Goal: Task Accomplishment & Management: Complete application form

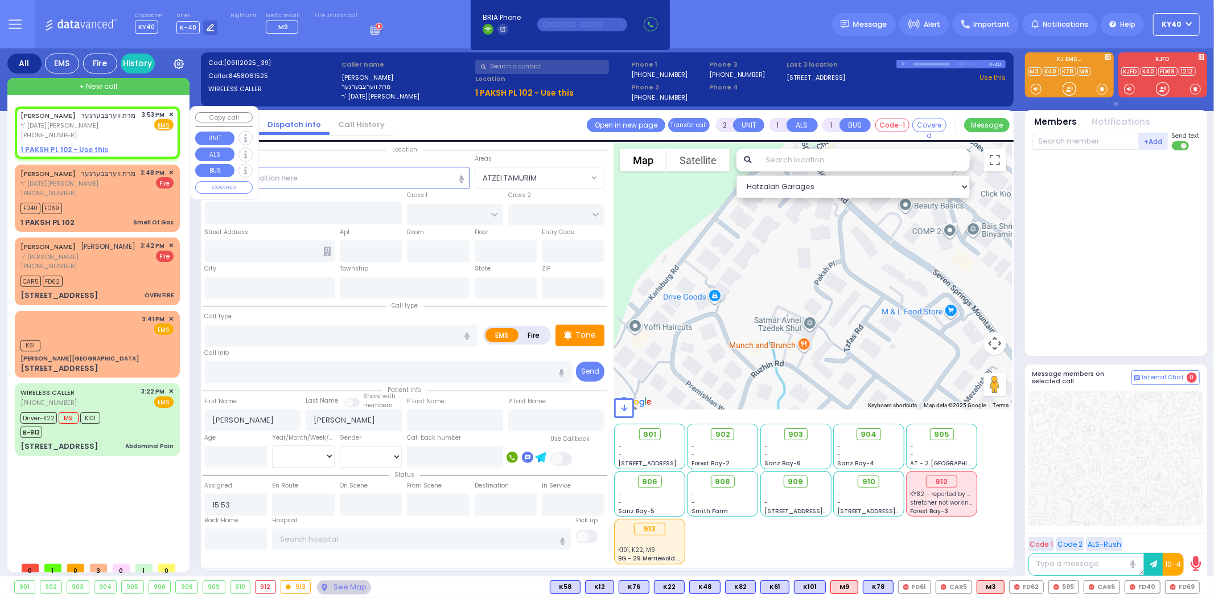
click at [169, 112] on span "✕" at bounding box center [171, 115] width 5 height 10
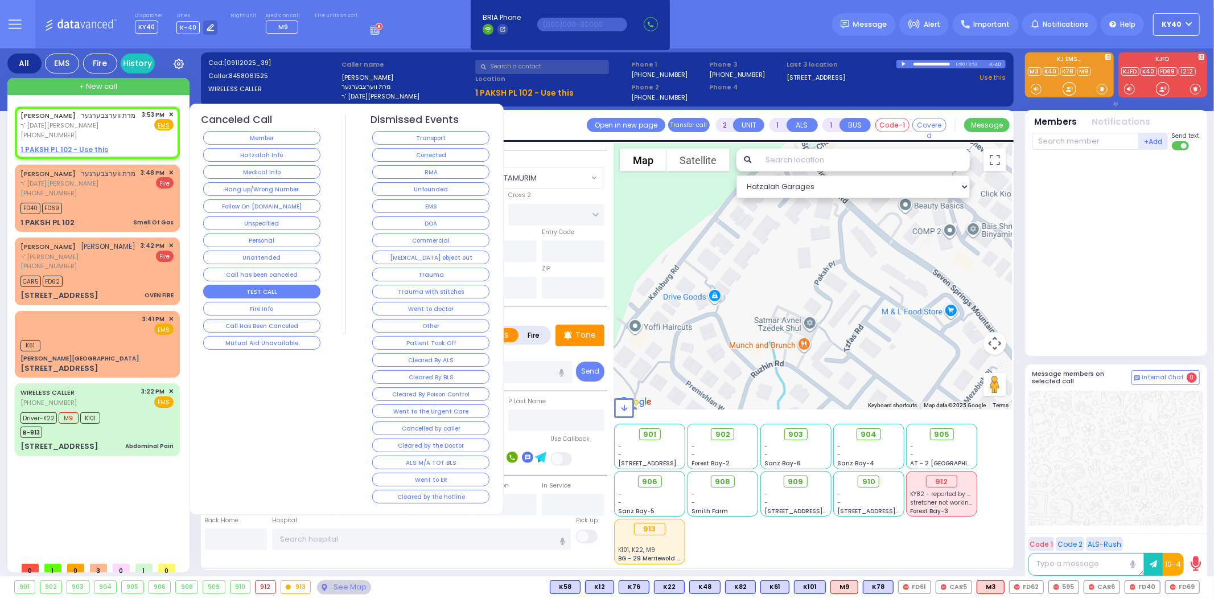
click at [251, 290] on button "TEST CALL" at bounding box center [261, 292] width 117 height 14
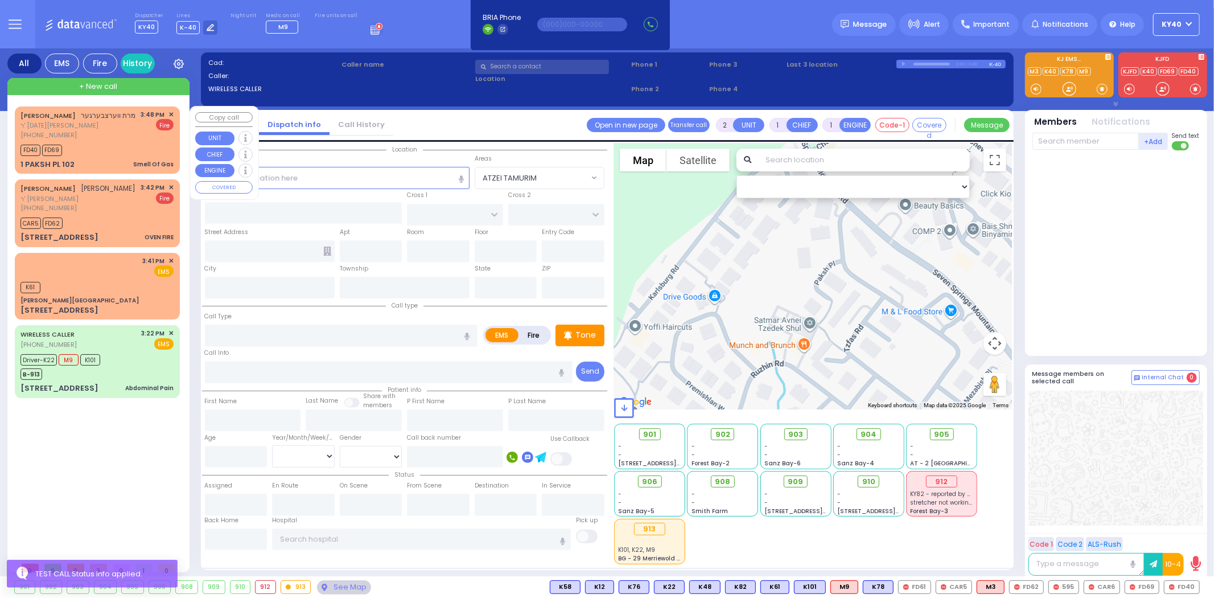
click at [108, 151] on div "FD40 FD69" at bounding box center [96, 149] width 153 height 14
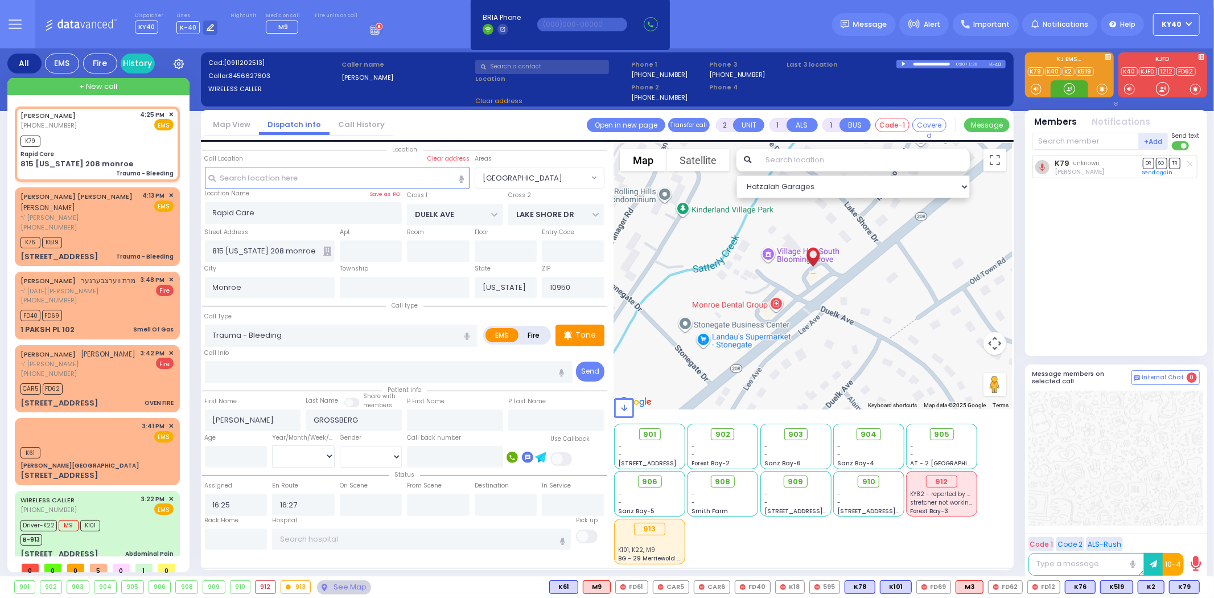
select select "[GEOGRAPHIC_DATA]"
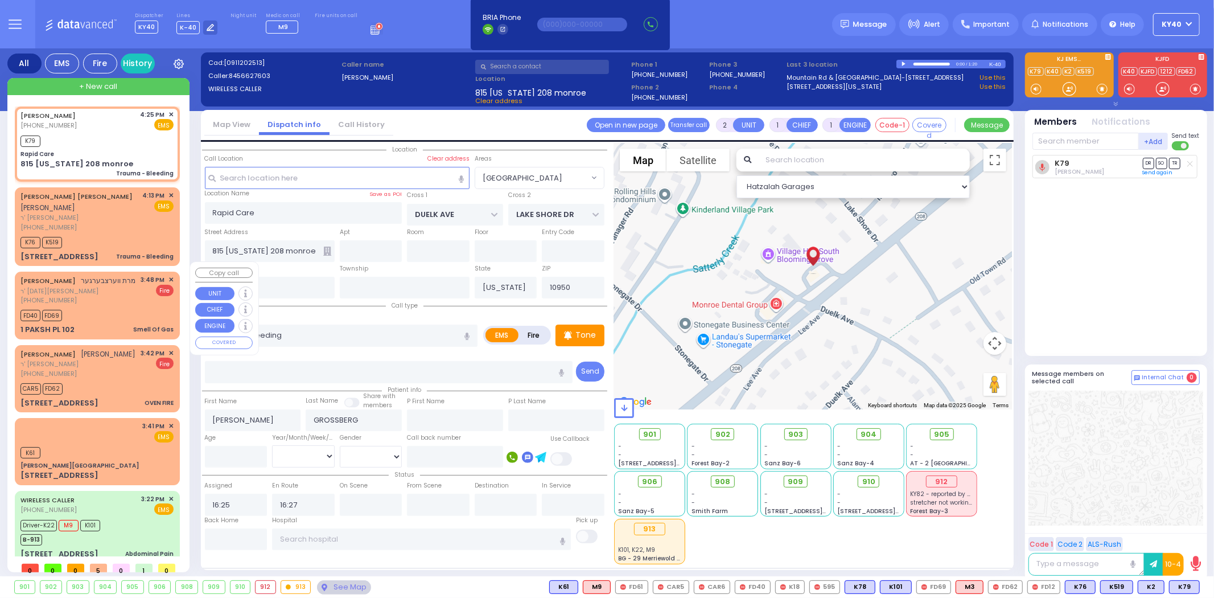
click at [76, 302] on div "[PHONE_NUMBER]" at bounding box center [78, 301] width 116 height 10
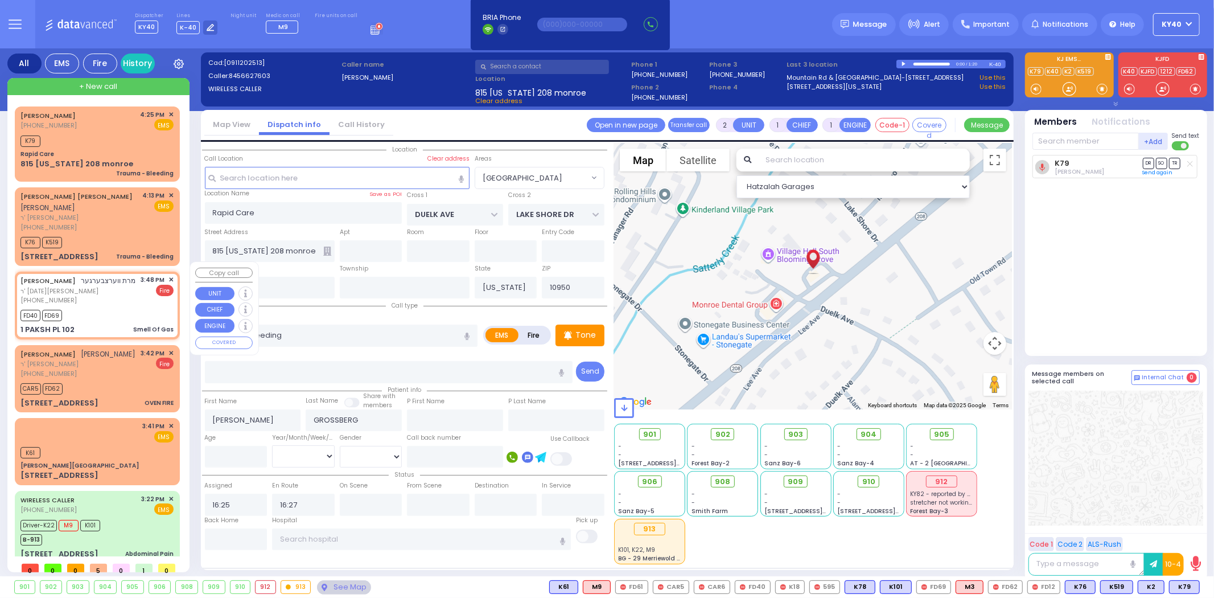
select select
type input "Smell Of Gas"
radio input "false"
radio input "true"
type input "[PERSON_NAME]"
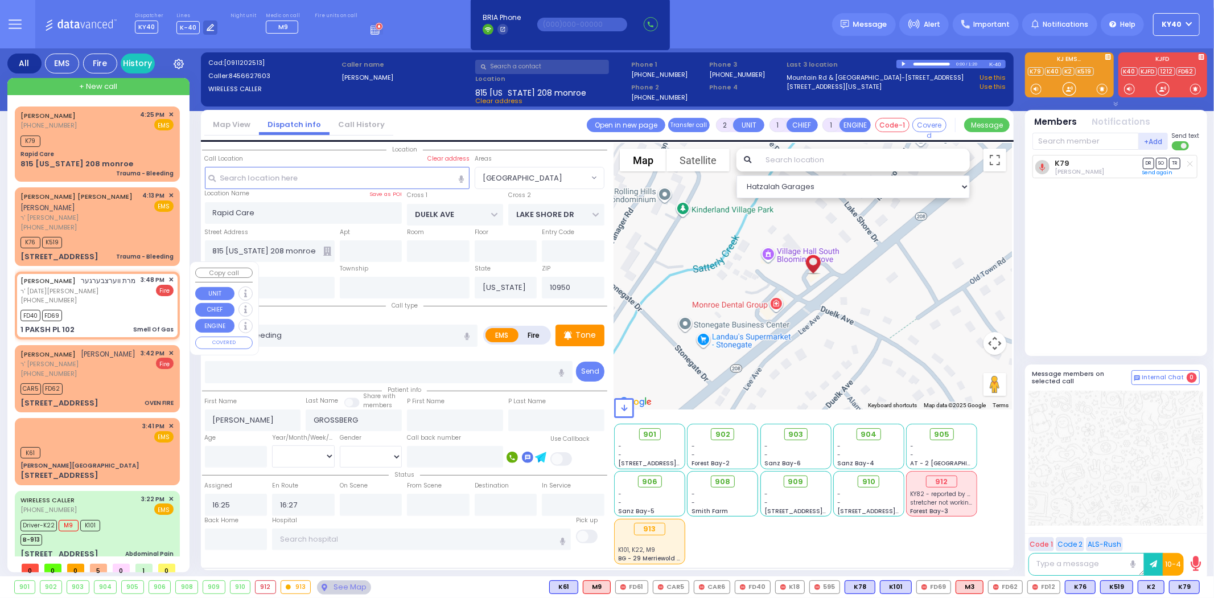
type input "[PERSON_NAME]"
select select
type input "15:48"
type input "15:49"
type input "NICKLESBURG RD"
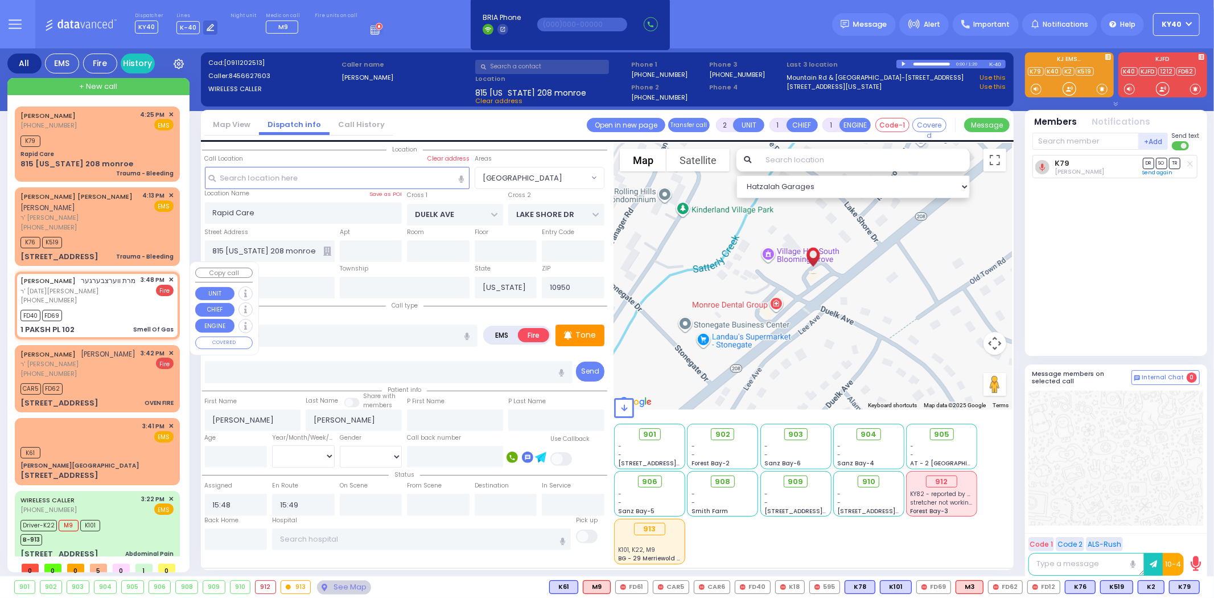
type input "1 PAKSH PL"
type input "102"
select select "ATZEI TAMURIM"
select select "Hatzalah Garages"
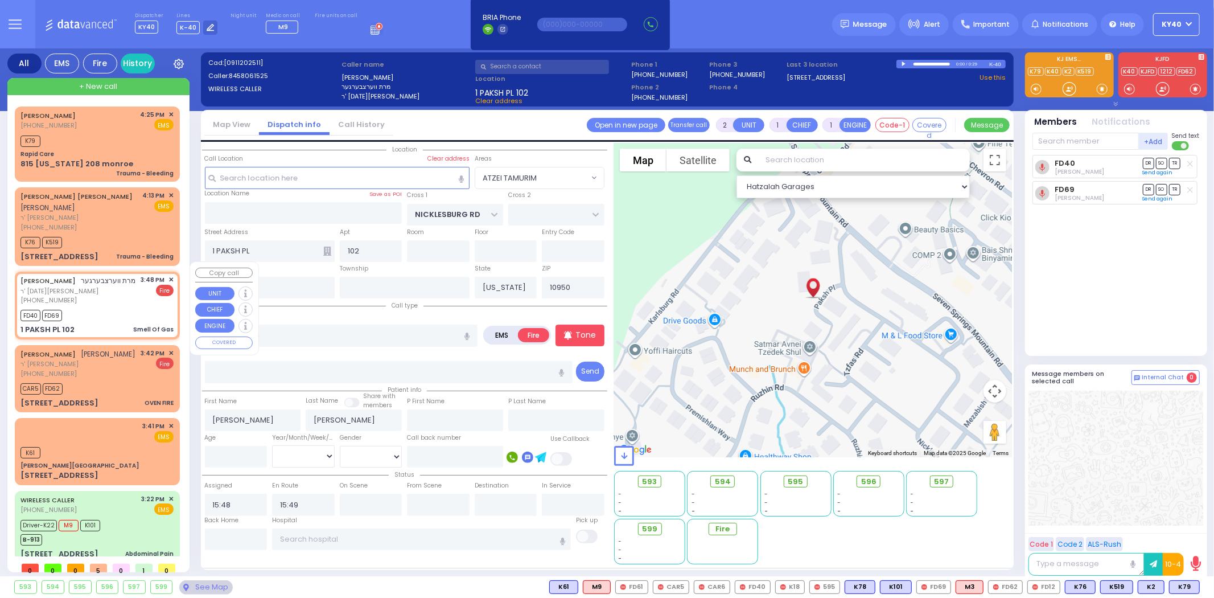
click at [170, 275] on span "✕" at bounding box center [171, 280] width 5 height 10
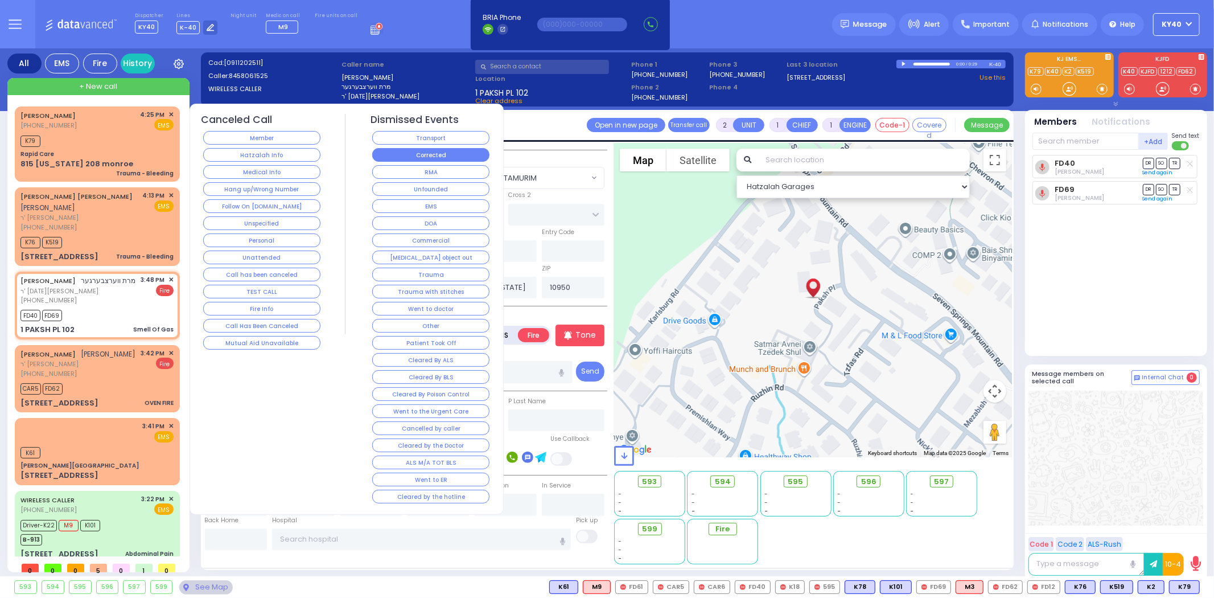
click at [430, 154] on button "Corrected" at bounding box center [430, 155] width 117 height 14
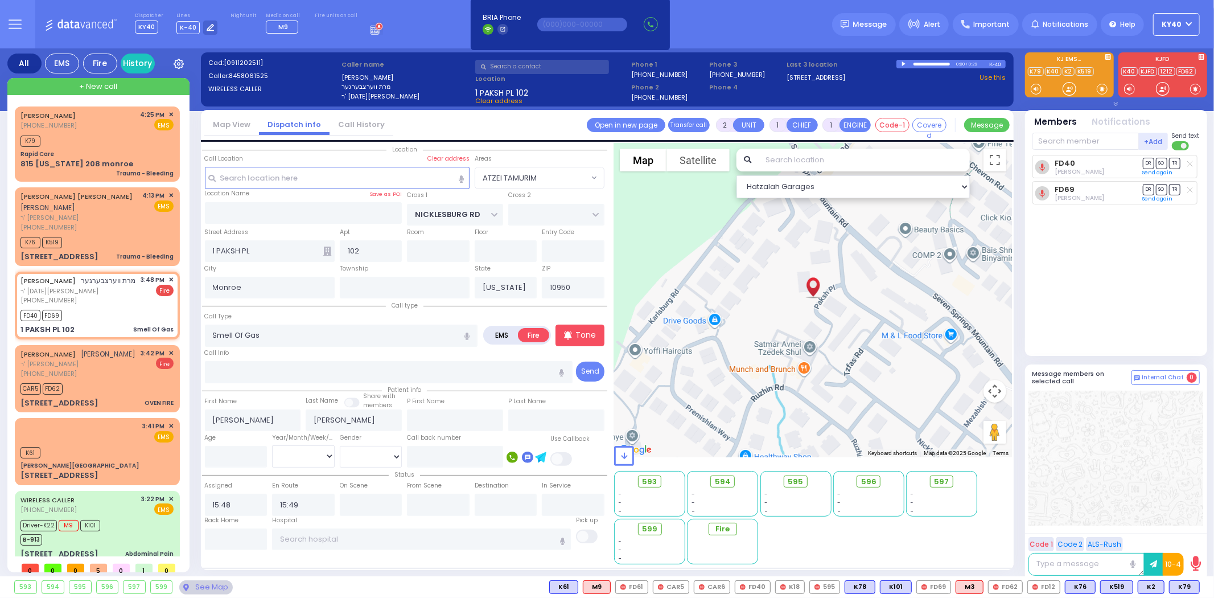
select select
radio input "true"
select select
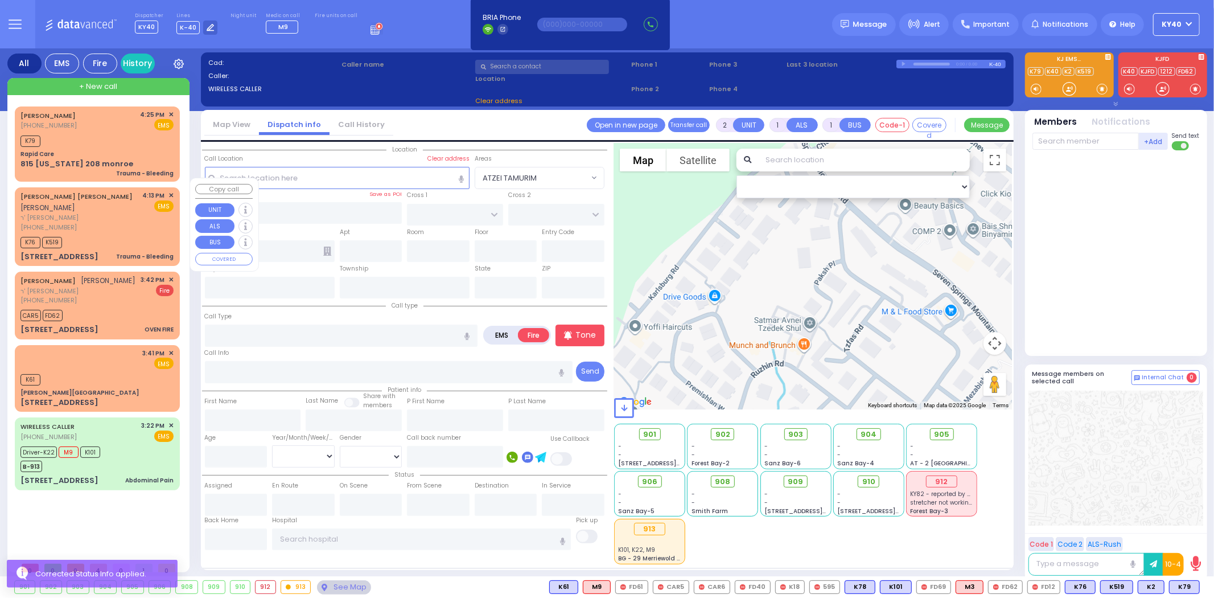
click at [114, 213] on span "ר' [PERSON_NAME]" at bounding box center [79, 218] width 118 height 10
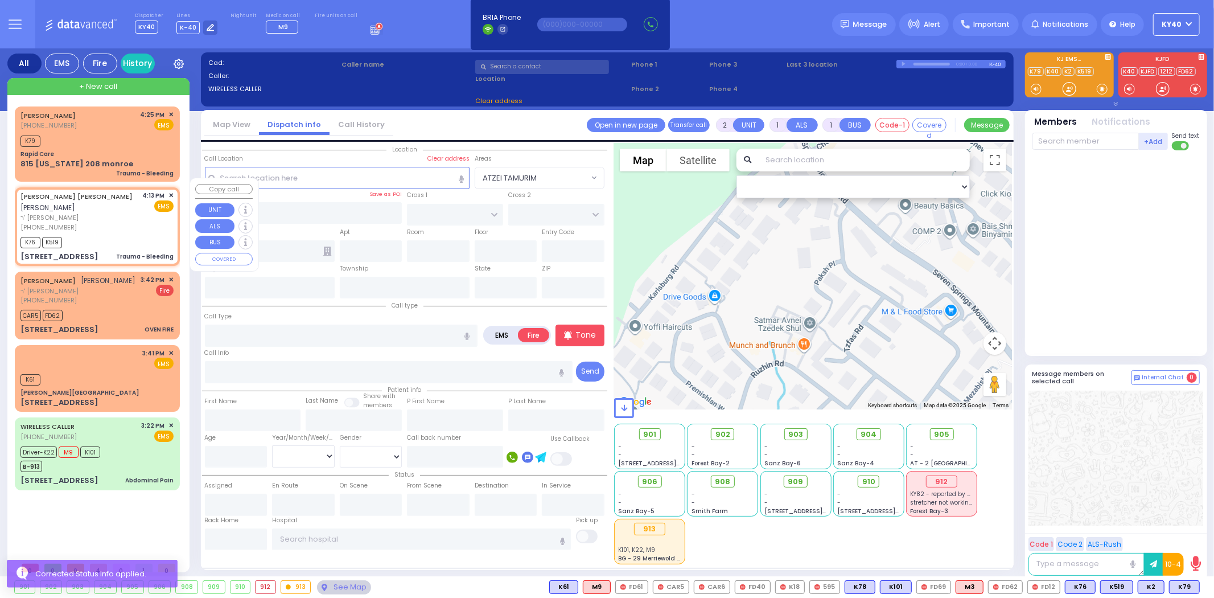
select select
type input "Trauma - Bleeding"
radio input "true"
type input "[PERSON_NAME]"
type input "SOFER"
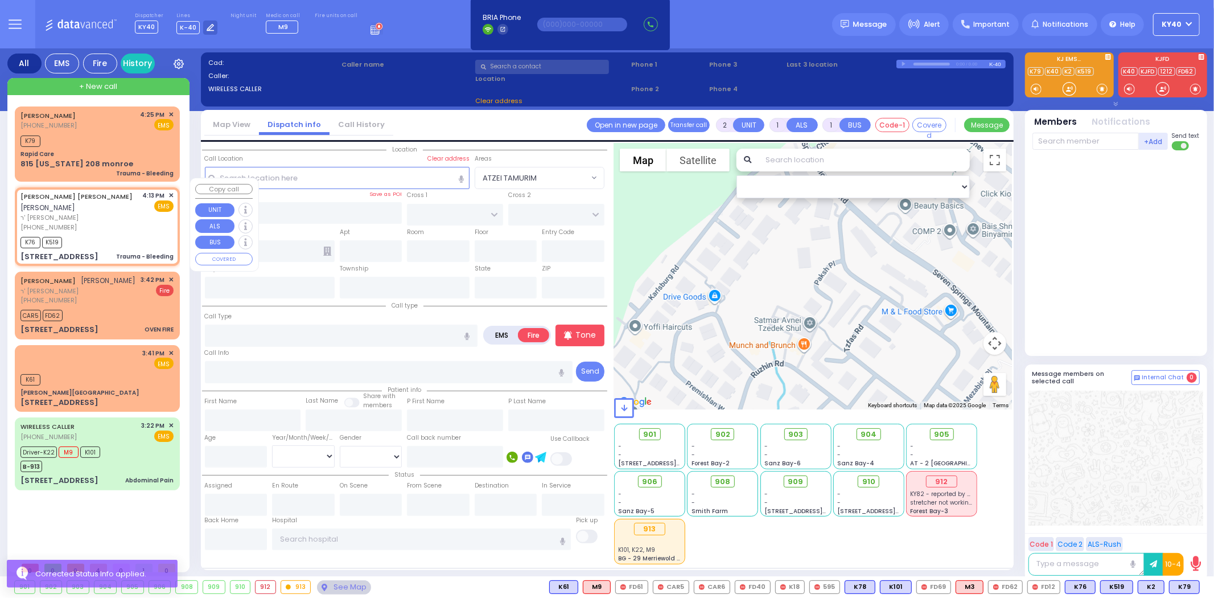
select select
type input "16:13"
type input "16:14"
type input "[PERSON_NAME][GEOGRAPHIC_DATA]"
type input "BEER SHAVA ST"
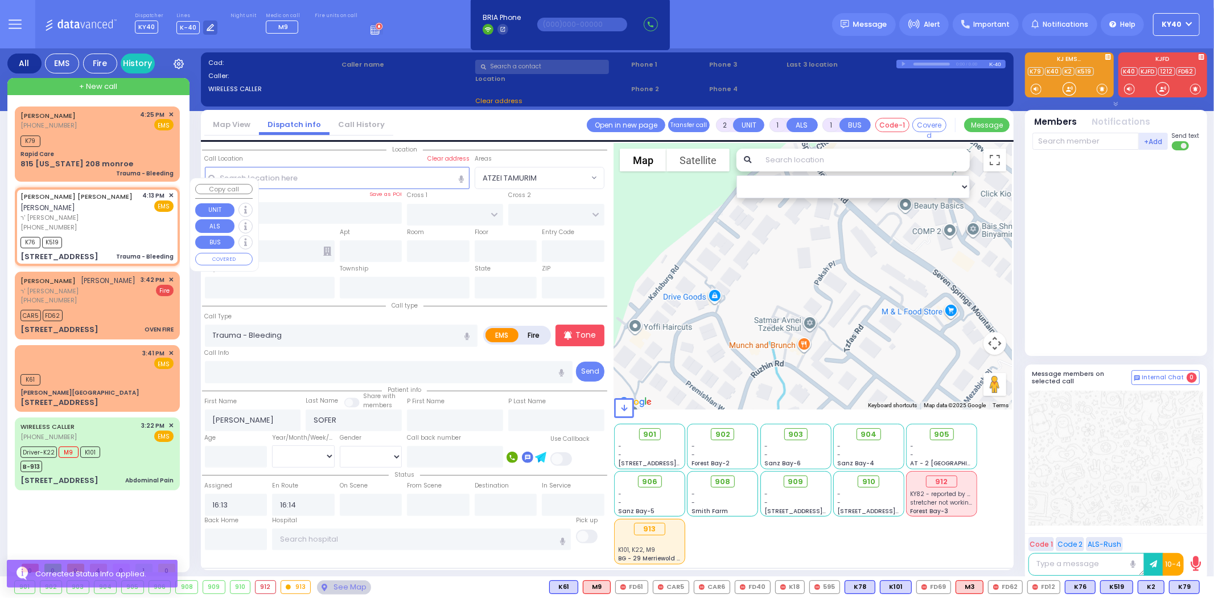
type input "[STREET_ADDRESS]"
type input "206"
type input "[PERSON_NAME]"
type input "[US_STATE]"
type input "10950"
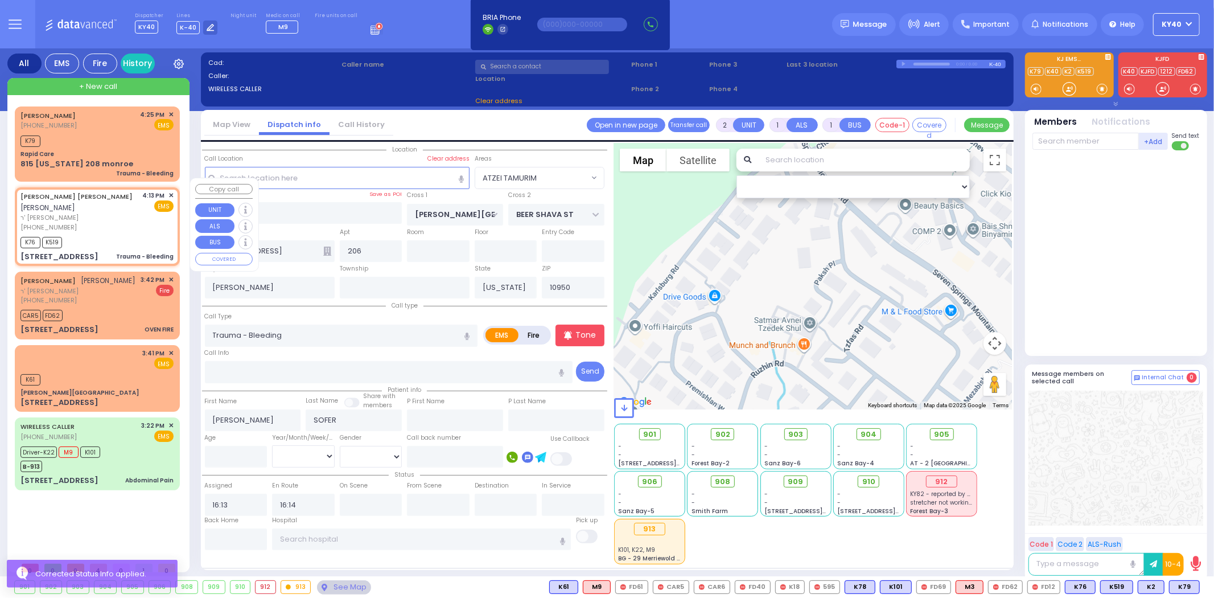
select select "Hatzalah Garages"
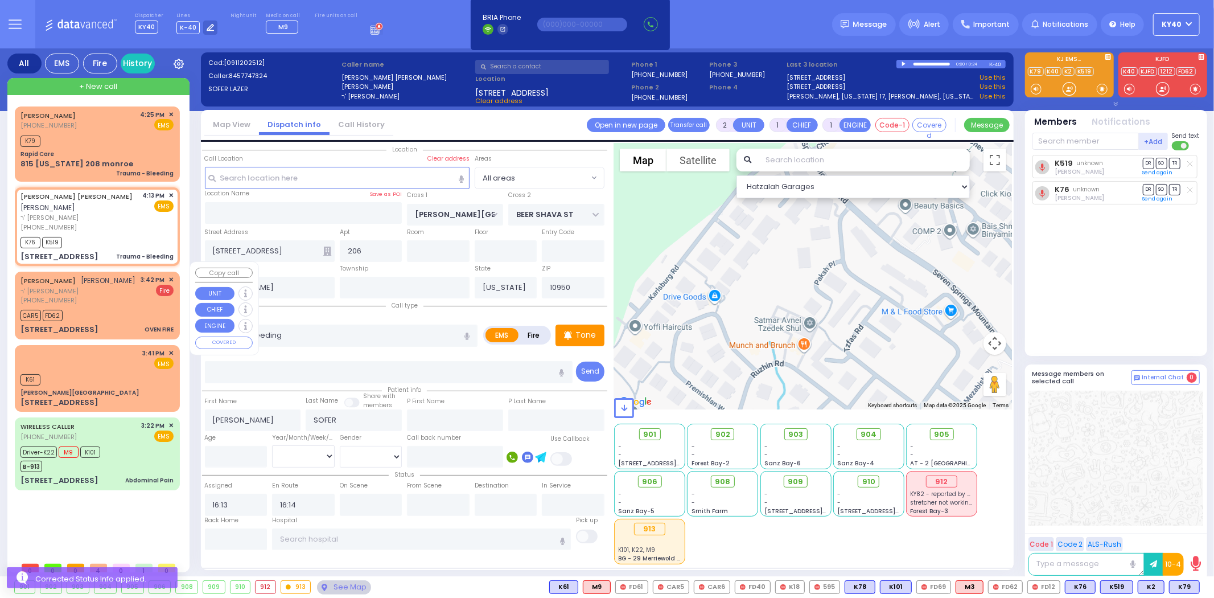
click at [102, 294] on div "[PERSON_NAME] [PERSON_NAME] [PERSON_NAME] [PHONE_NUMBER] 3:42 PM ✕ Fire" at bounding box center [97, 305] width 161 height 64
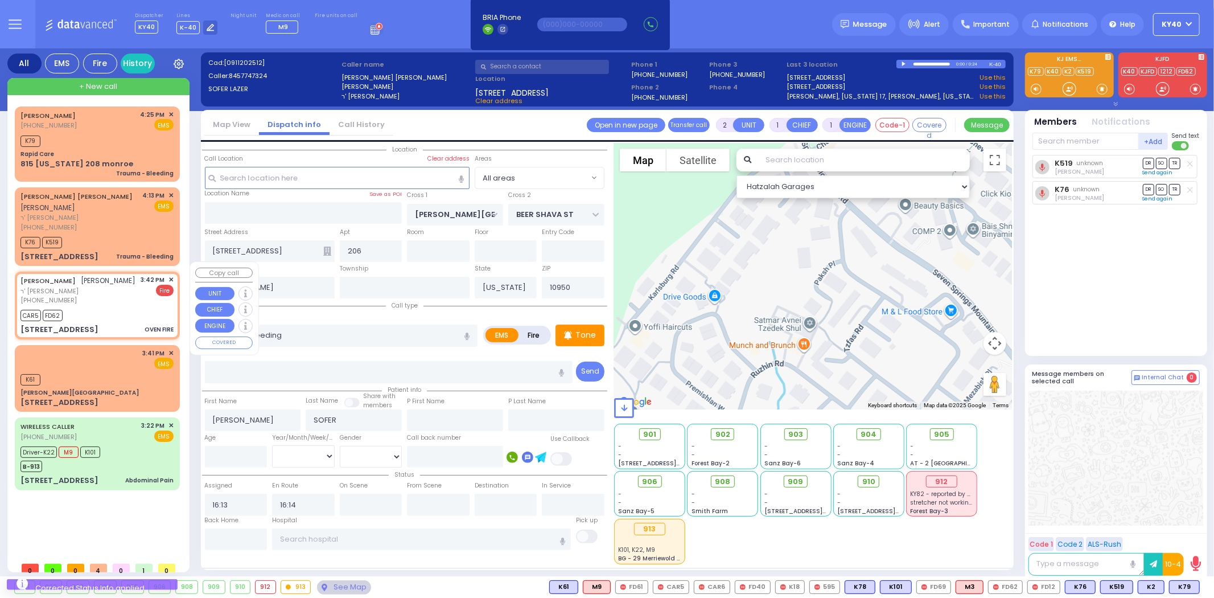
select select
type input "OVEN FIRE"
radio input "false"
radio input "true"
type input "[PERSON_NAME]"
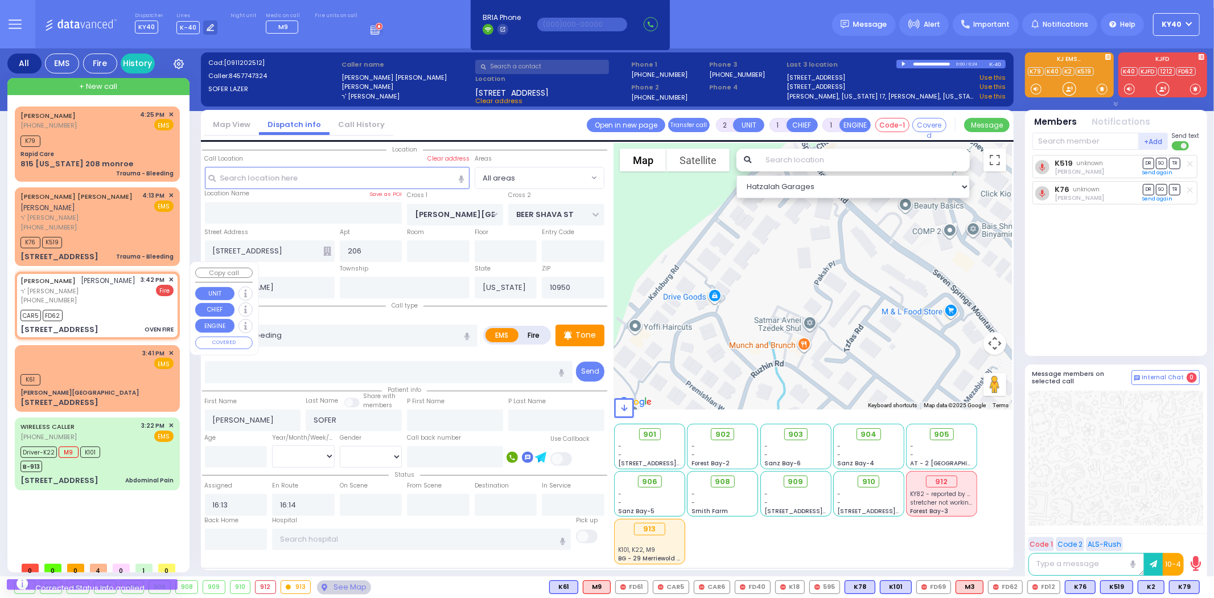
type input "[PERSON_NAME]"
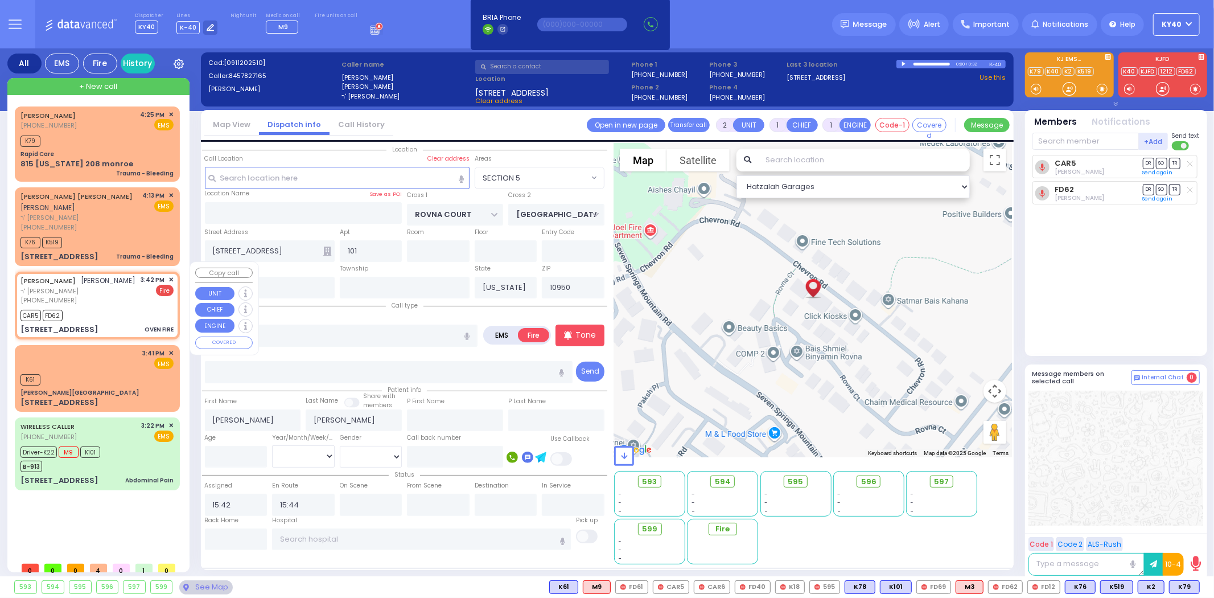
click at [171, 275] on span "✕" at bounding box center [171, 280] width 5 height 10
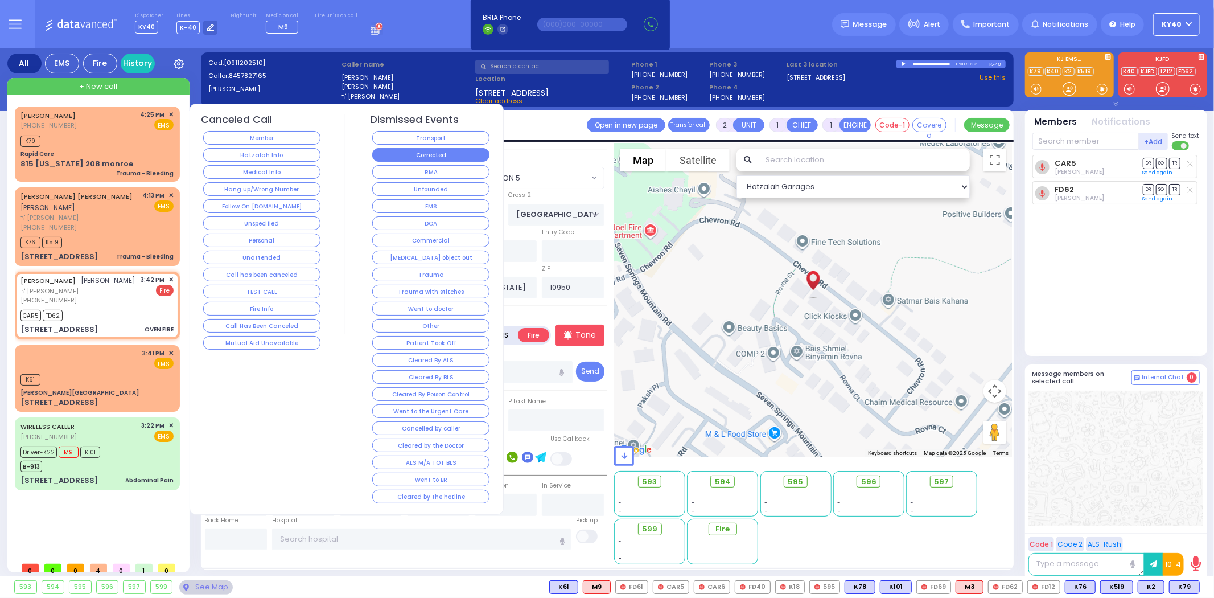
click at [428, 150] on button "Corrected" at bounding box center [430, 155] width 117 height 14
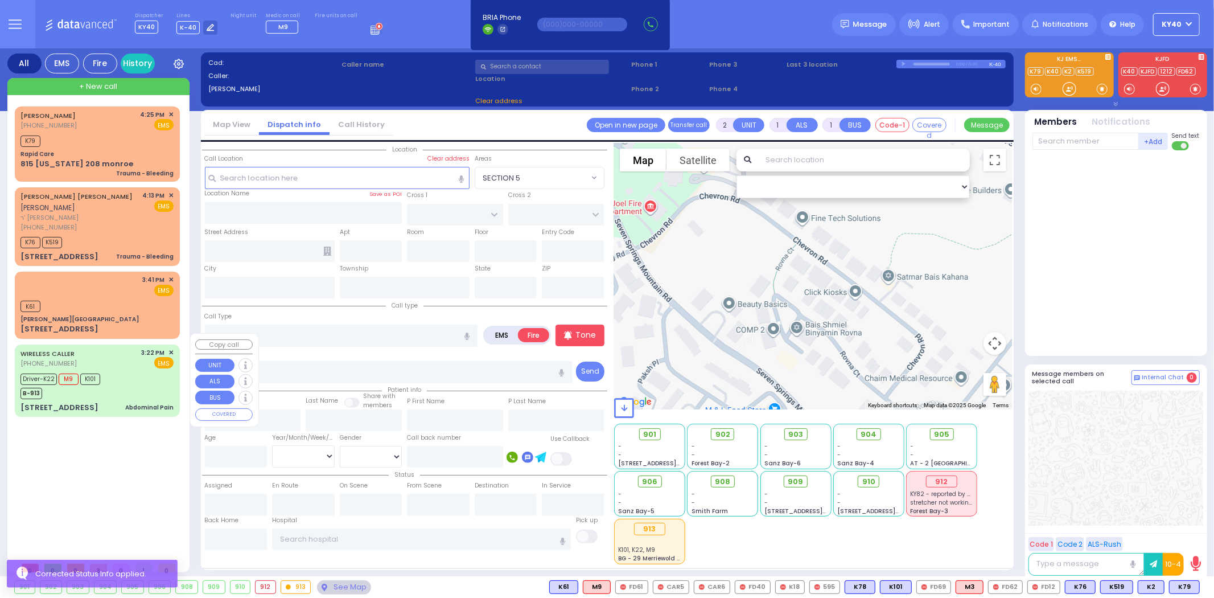
click at [135, 371] on div "Driver-K22 M9 K101 B-913" at bounding box center [96, 385] width 153 height 28
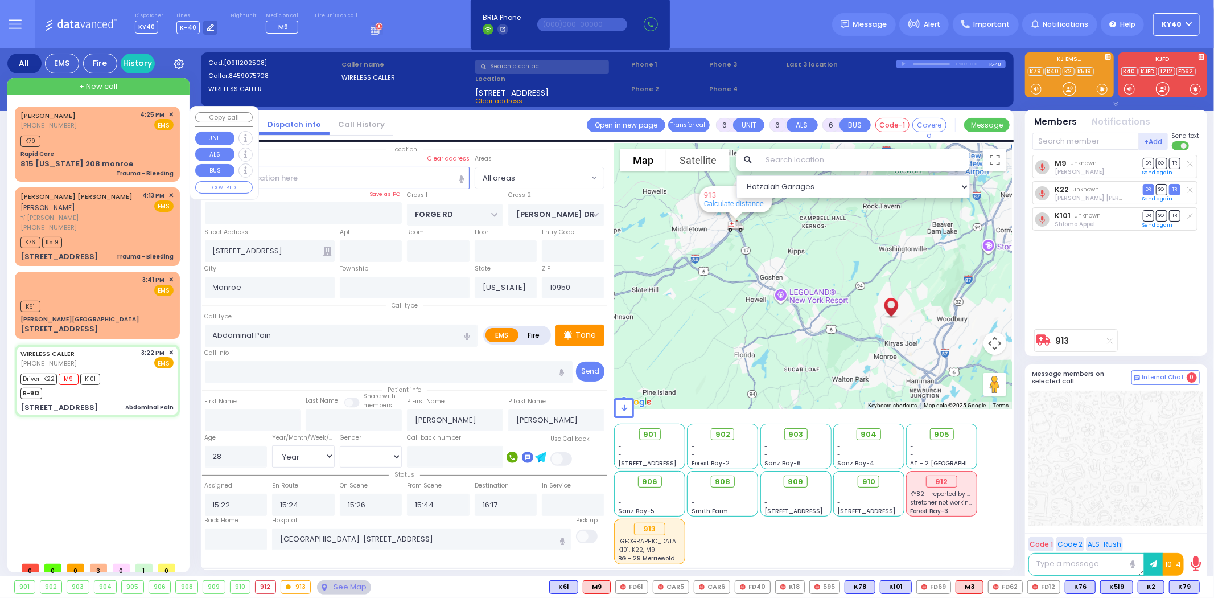
click at [100, 137] on div "K79" at bounding box center [96, 140] width 153 height 14
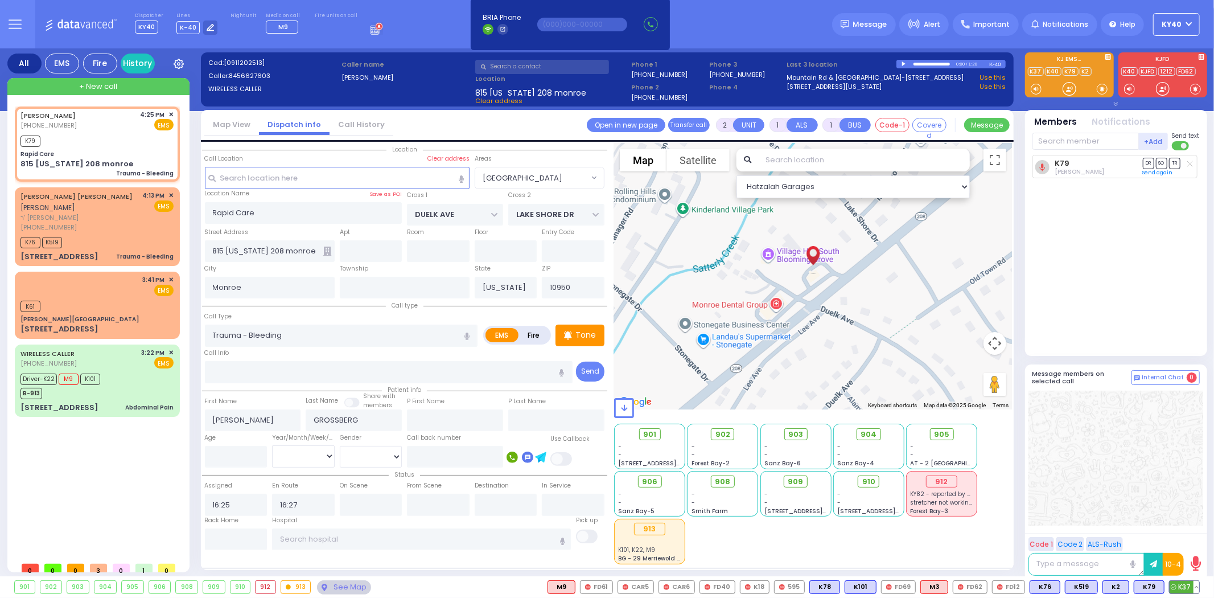
click at [1175, 585] on span "K37" at bounding box center [1185, 587] width 30 height 13
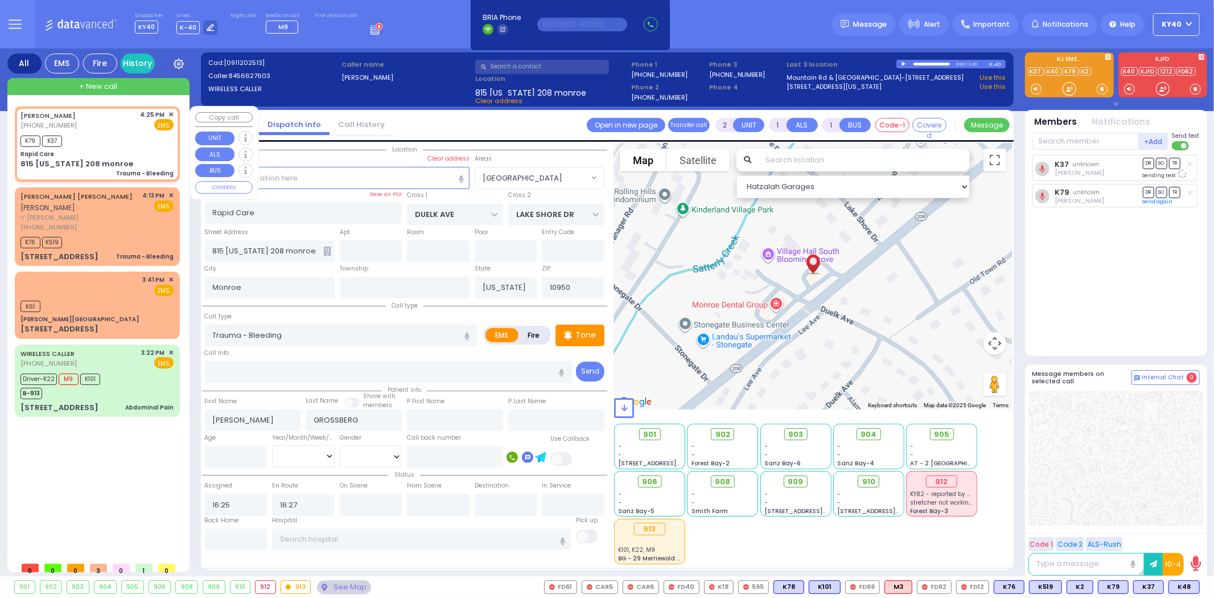
click at [131, 139] on div "K79 K37" at bounding box center [96, 140] width 153 height 14
click at [106, 301] on div "3:41 PM ✕ EMS K61" at bounding box center [97, 304] width 161 height 63
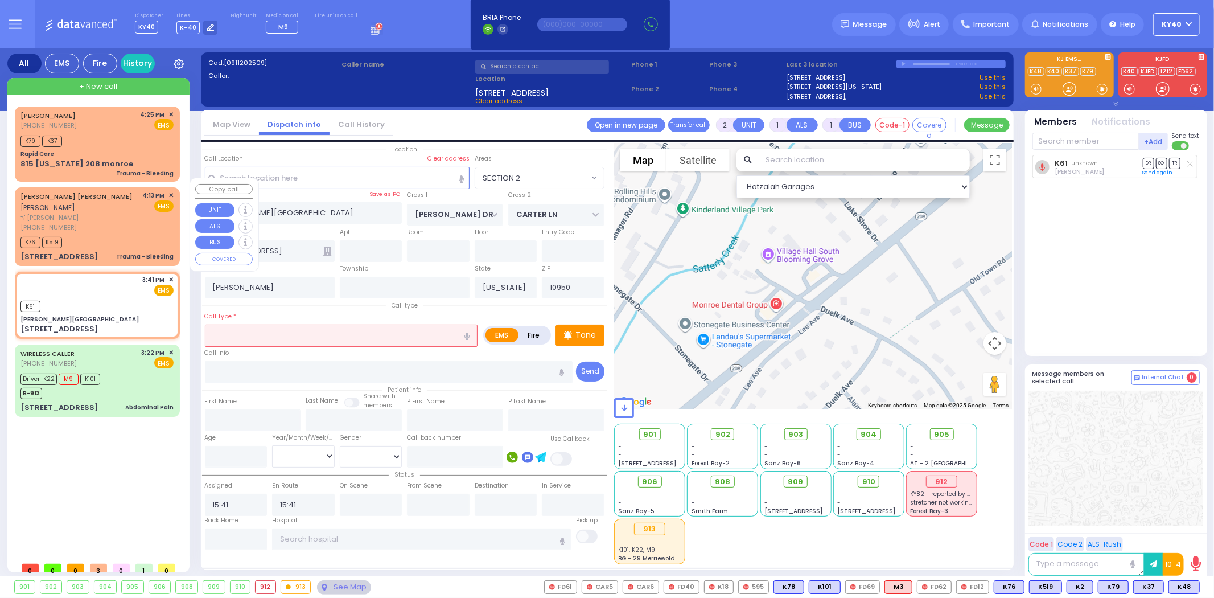
click at [126, 213] on span "ר' [PERSON_NAME]" at bounding box center [79, 218] width 118 height 10
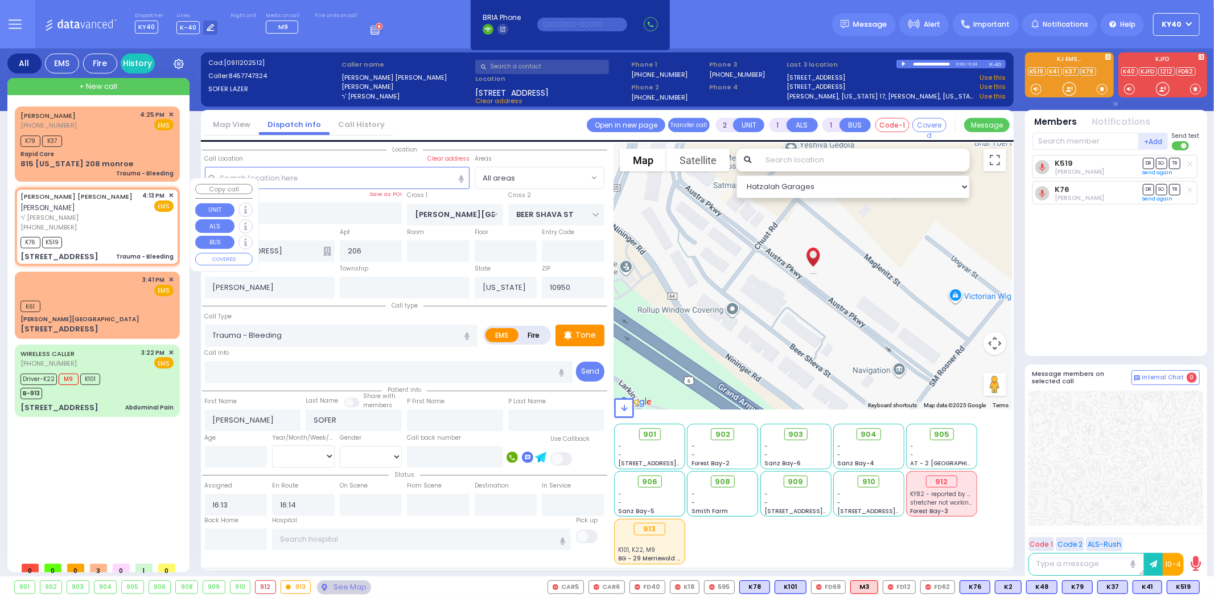
click at [132, 202] on div "[PERSON_NAME] [PERSON_NAME] אליעזר זוסמאן סופר" at bounding box center [79, 202] width 118 height 22
click at [171, 191] on span "✕" at bounding box center [171, 196] width 5 height 10
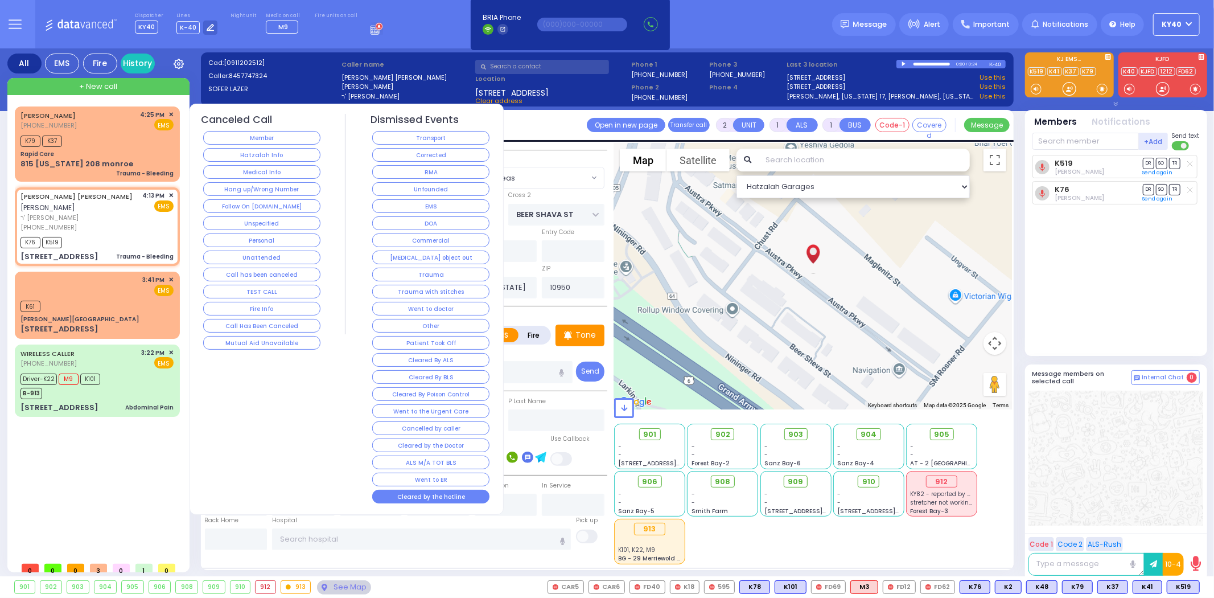
click at [441, 493] on button "Cleared by the hotline" at bounding box center [430, 497] width 117 height 14
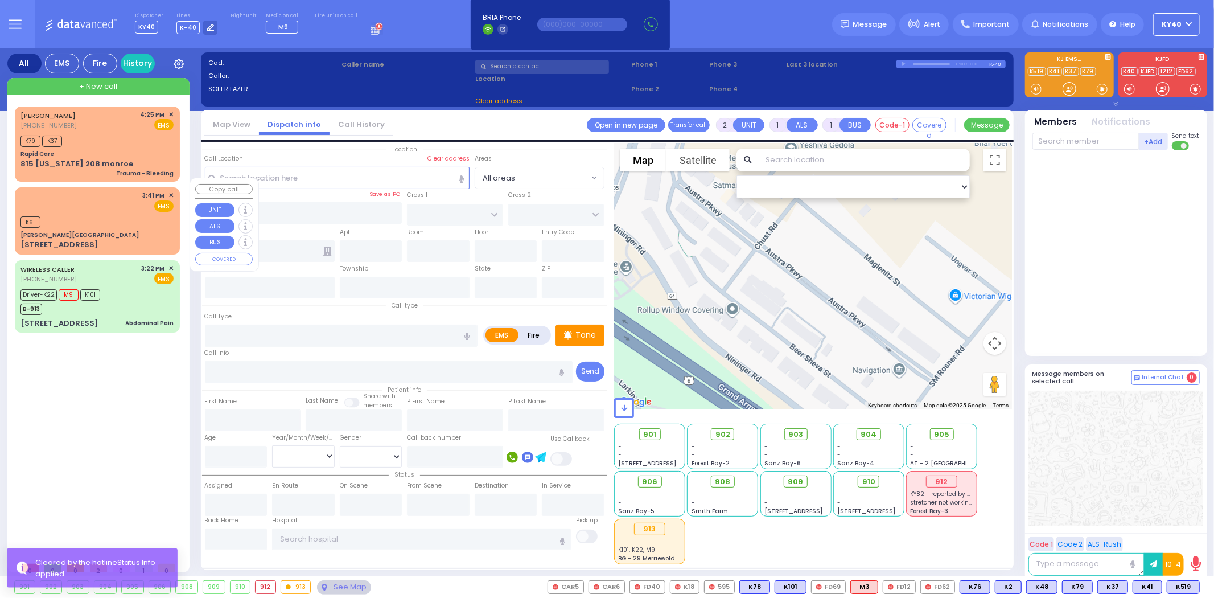
drag, startPoint x: 112, startPoint y: 206, endPoint x: 123, endPoint y: 204, distance: 11.0
click at [117, 214] on div "K61" at bounding box center [96, 221] width 153 height 14
